Goal: Register for event/course

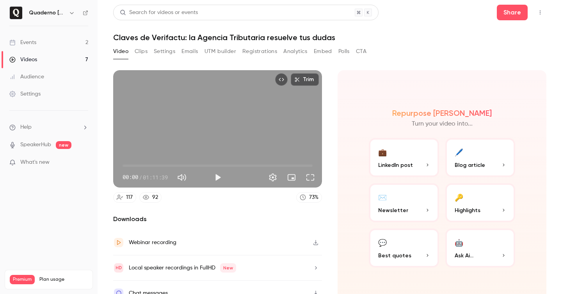
click at [43, 41] on link "Events 2" at bounding box center [49, 42] width 98 height 17
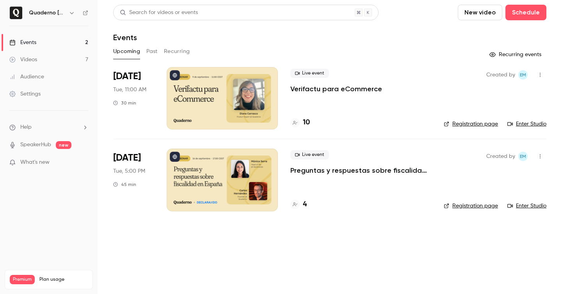
click at [305, 203] on h4 "4" at bounding box center [305, 204] width 4 height 11
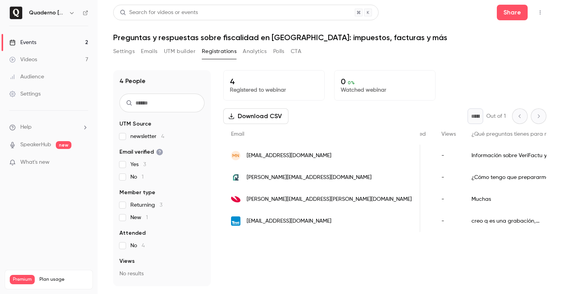
scroll to position [0, 204]
